Goal: Information Seeking & Learning: Find specific fact

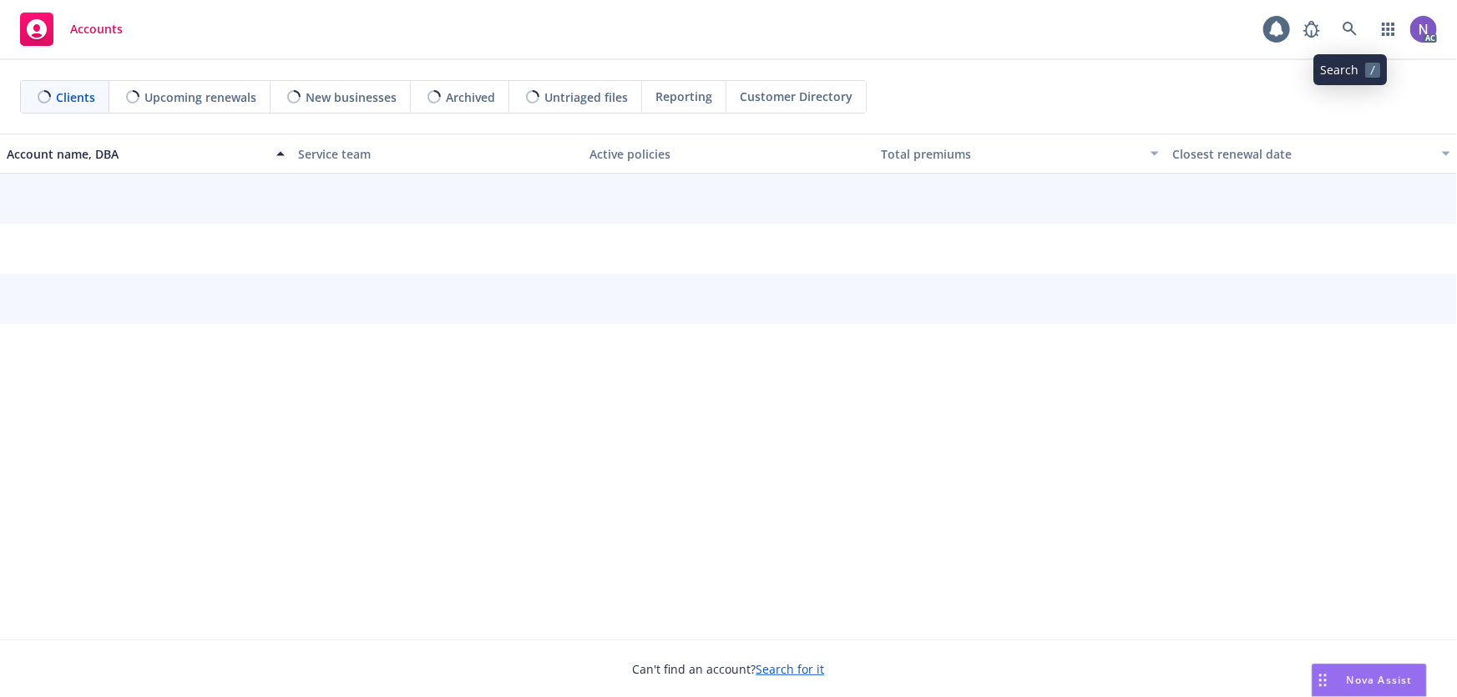
click at [1353, 38] on link at bounding box center [1350, 29] width 33 height 33
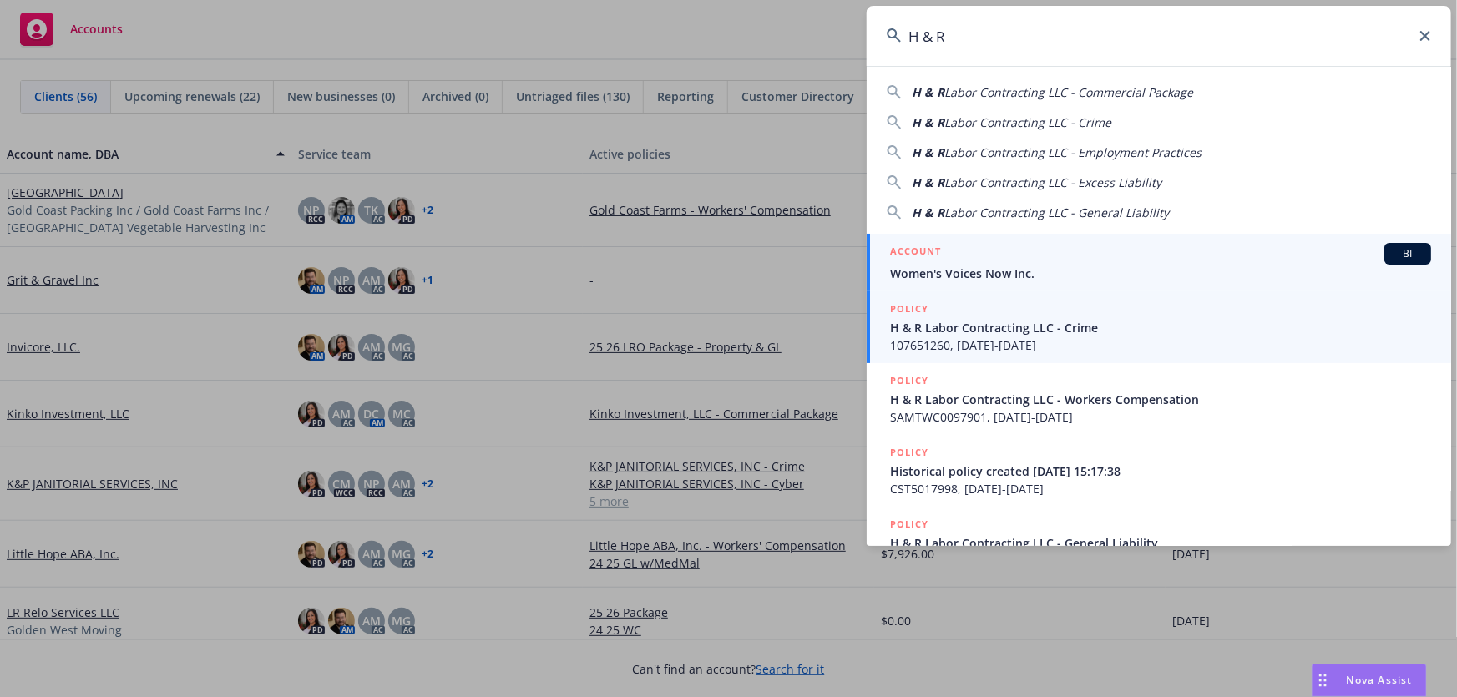
type input "H & R"
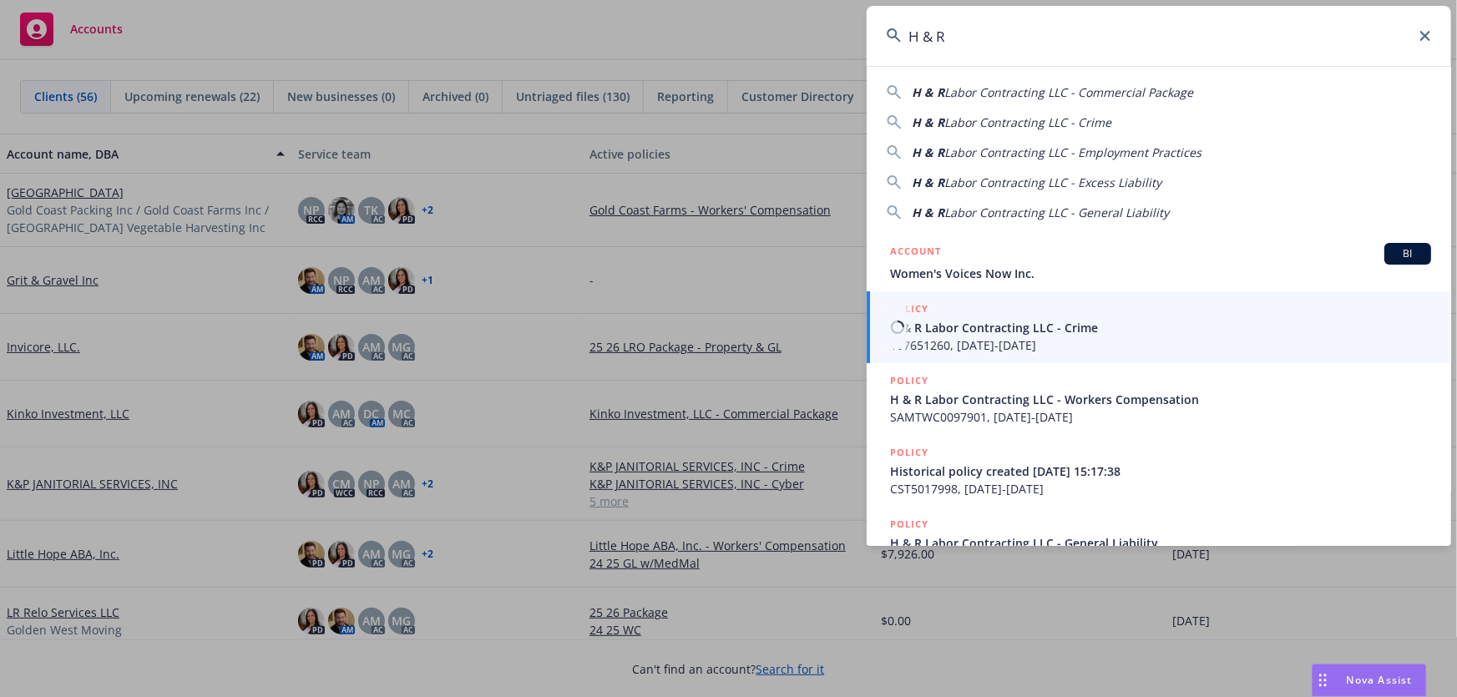
click at [1047, 342] on span "107651260, [DATE]-[DATE]" at bounding box center [1160, 346] width 541 height 18
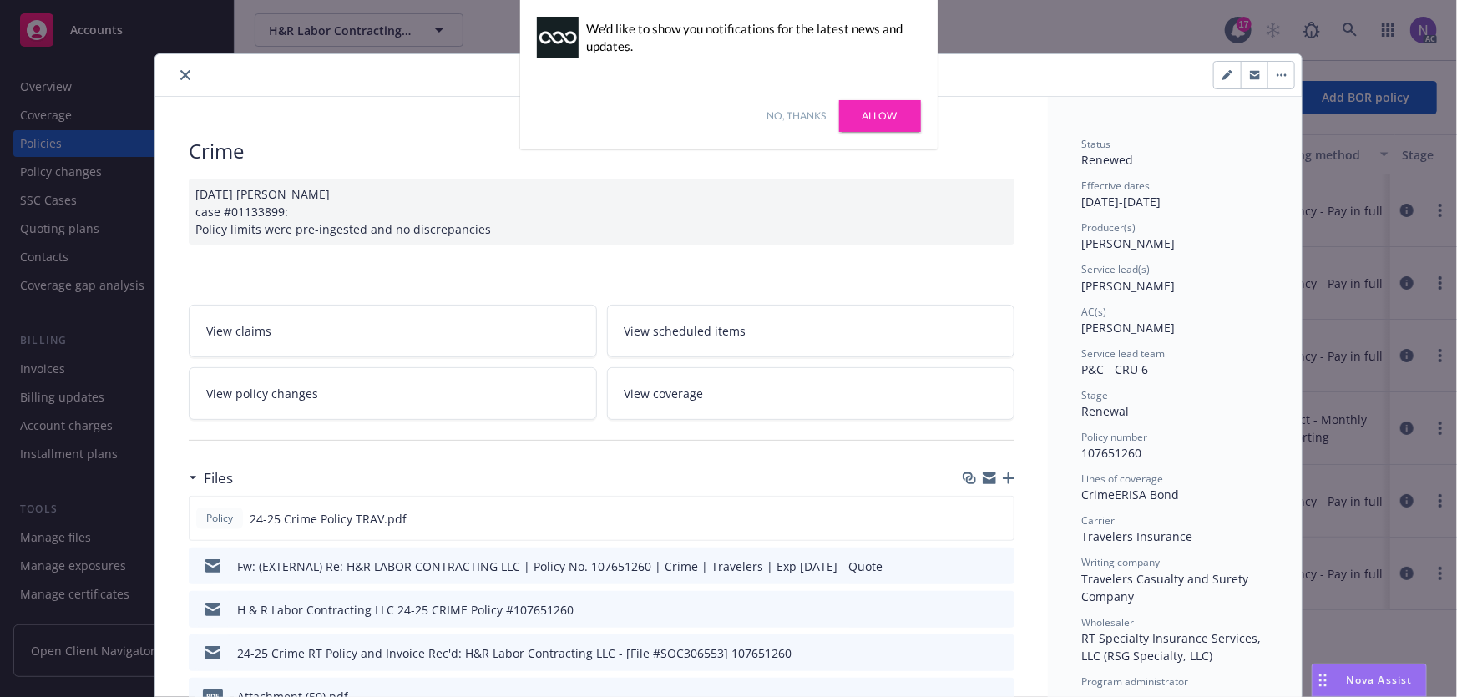
drag, startPoint x: 811, startPoint y: 119, endPoint x: 803, endPoint y: 118, distance: 8.4
click at [811, 119] on link "No, thanks" at bounding box center [797, 116] width 59 height 15
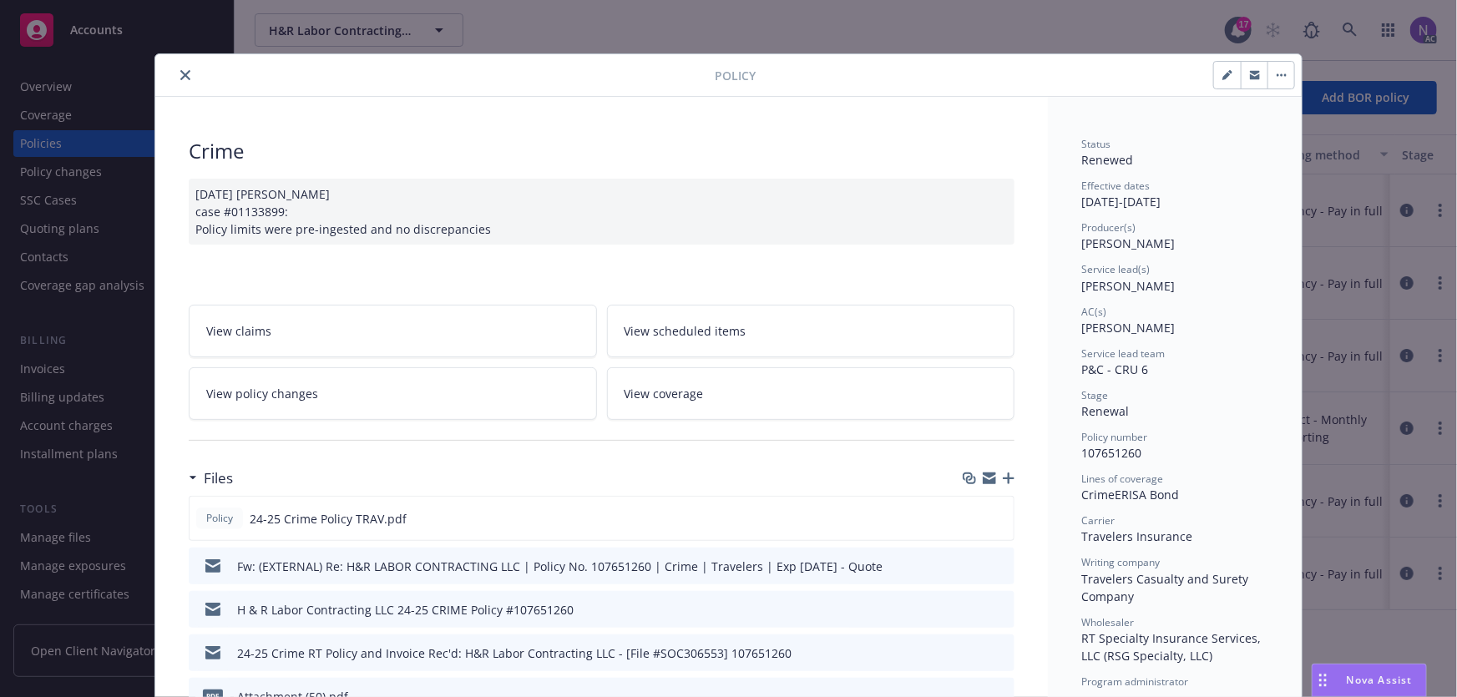
click at [182, 67] on button "close" at bounding box center [185, 75] width 20 height 20
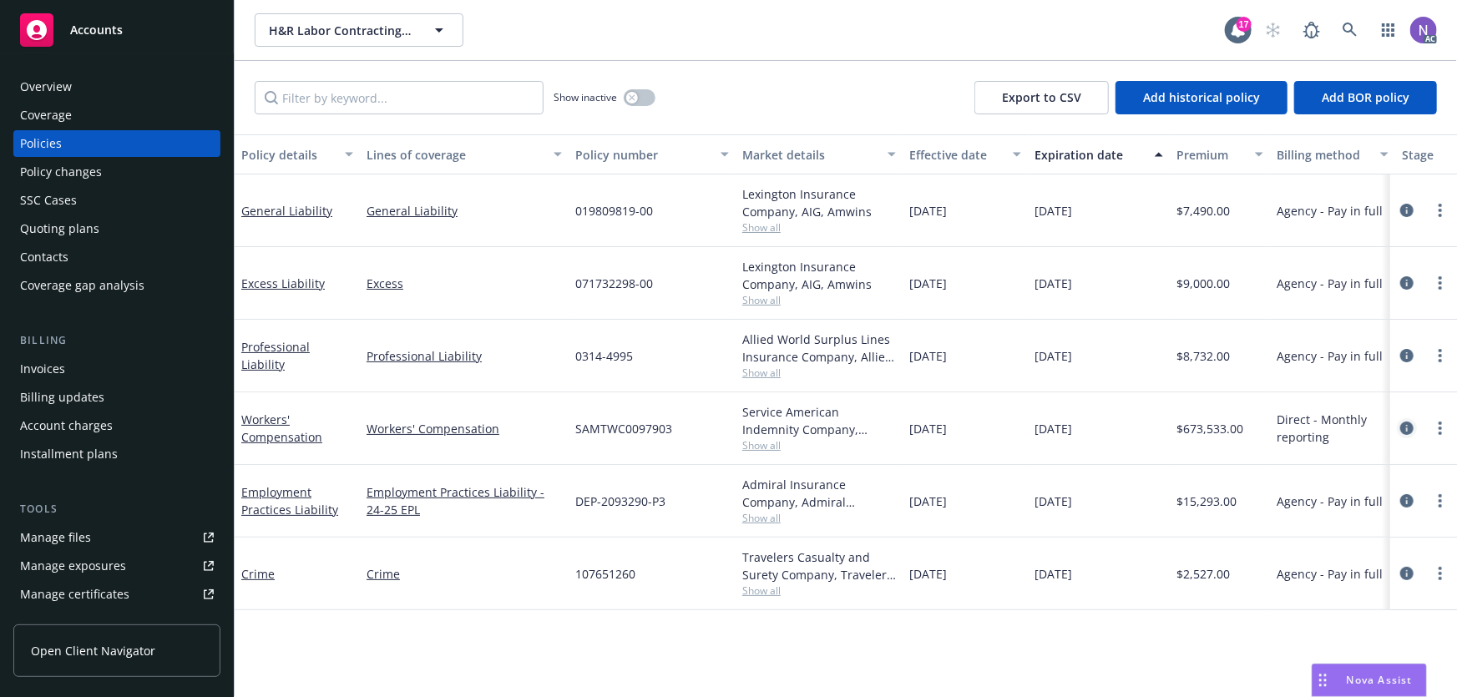
click at [1411, 428] on icon "circleInformation" at bounding box center [1407, 428] width 13 height 13
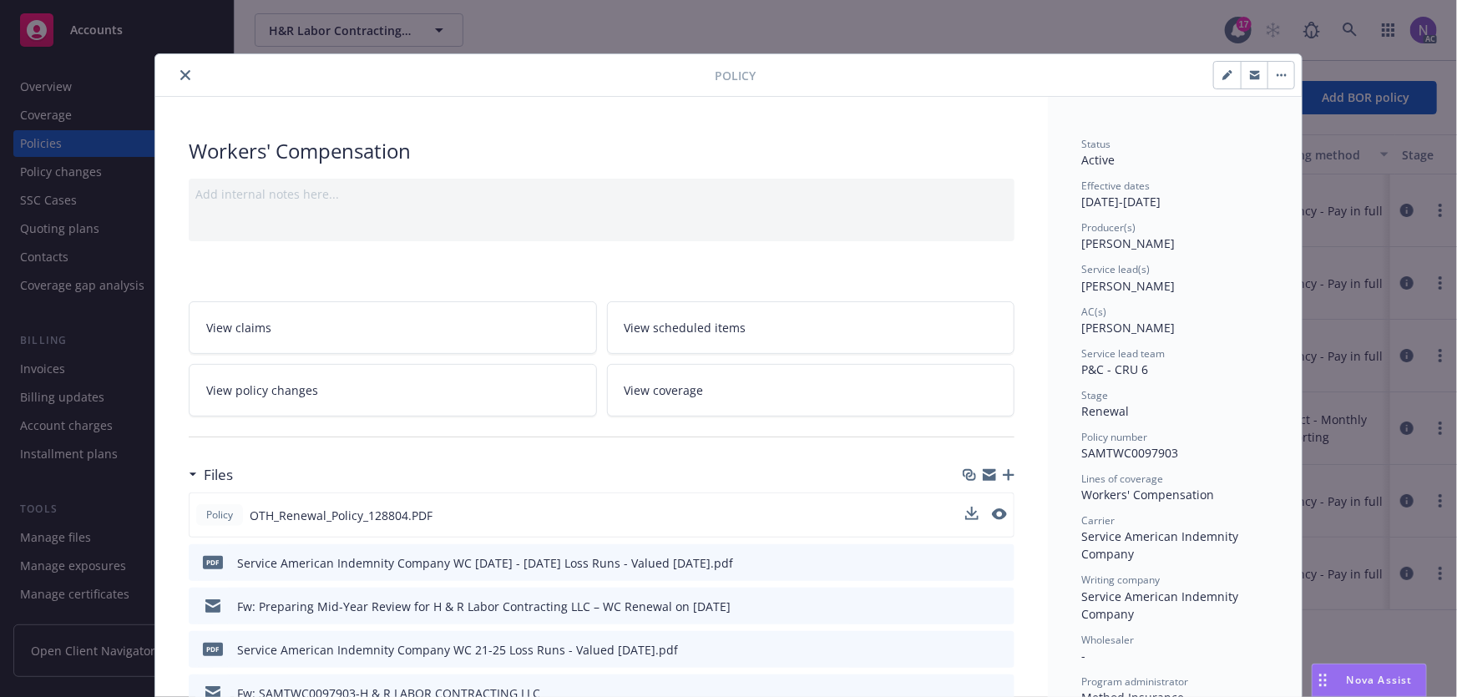
click at [1002, 510] on div "Policy OTH_Renewal_Policy_128804.PDF" at bounding box center [602, 515] width 826 height 45
click at [993, 515] on icon "preview file" at bounding box center [997, 515] width 15 height 12
click at [185, 77] on button "close" at bounding box center [185, 75] width 20 height 20
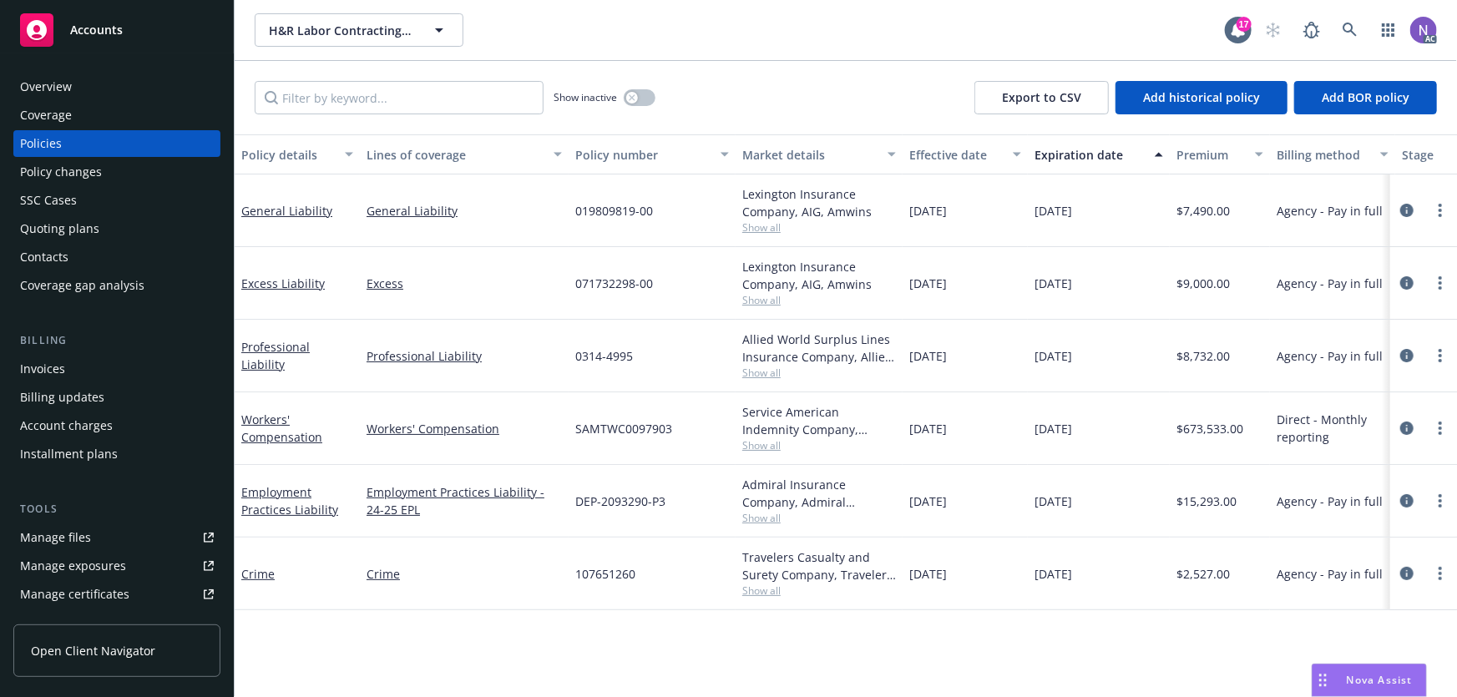
click at [127, 84] on div "Overview" at bounding box center [117, 86] width 194 height 27
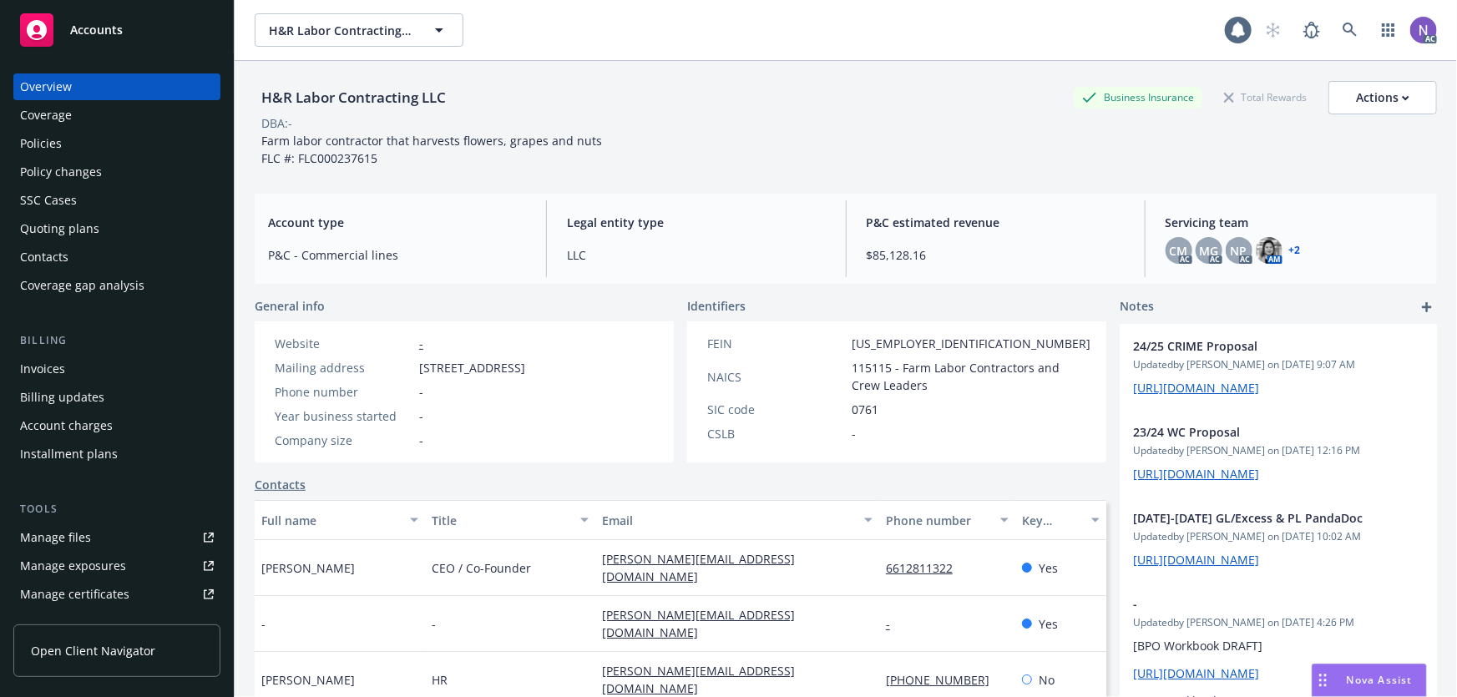
click at [327, 97] on div "H&R Labor Contracting LLC" at bounding box center [354, 98] width 198 height 22
copy div "H&R Labor Contracting LLC"
click at [865, 342] on span "[US_EMPLOYER_IDENTIFICATION_NUMBER]" at bounding box center [971, 344] width 239 height 18
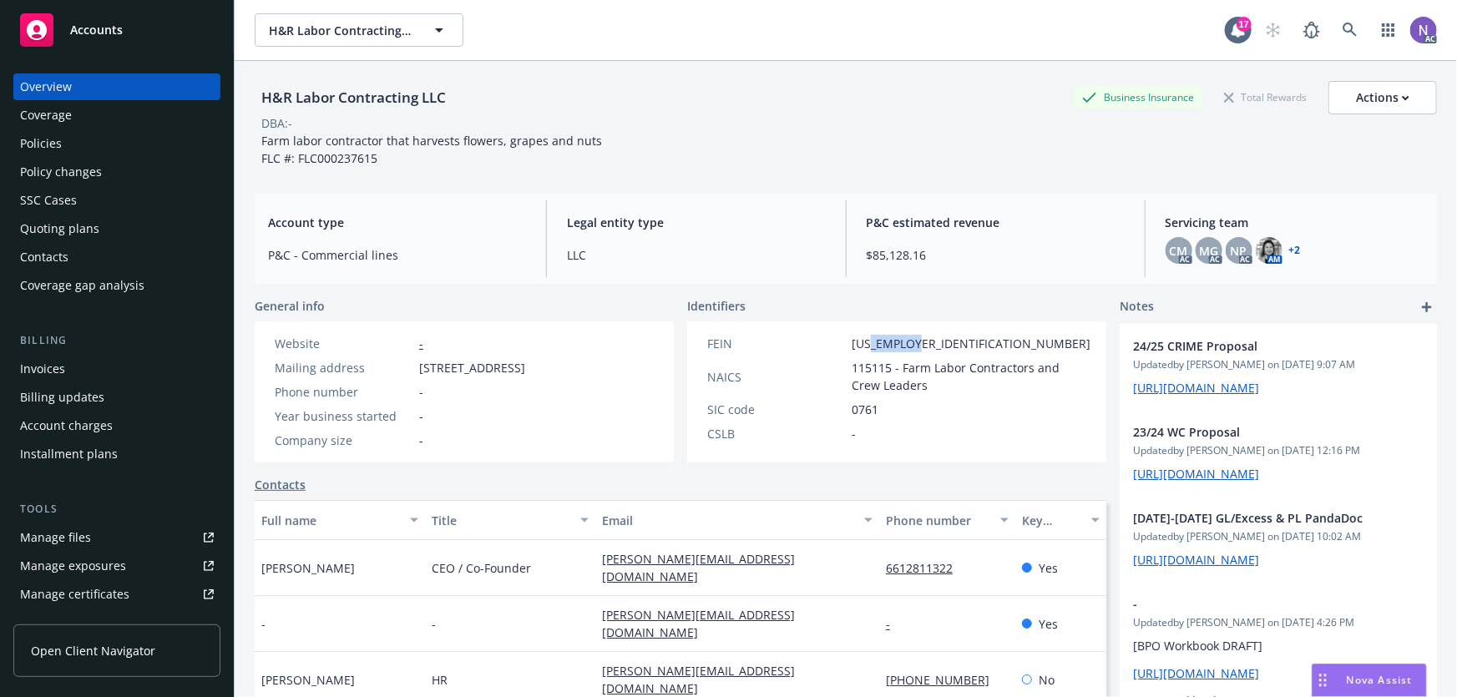
click at [865, 342] on span "[US_EMPLOYER_IDENTIFICATION_NUMBER]" at bounding box center [971, 344] width 239 height 18
copy span "[US_EMPLOYER_IDENTIFICATION_NUMBER]"
